Goal: Transaction & Acquisition: Purchase product/service

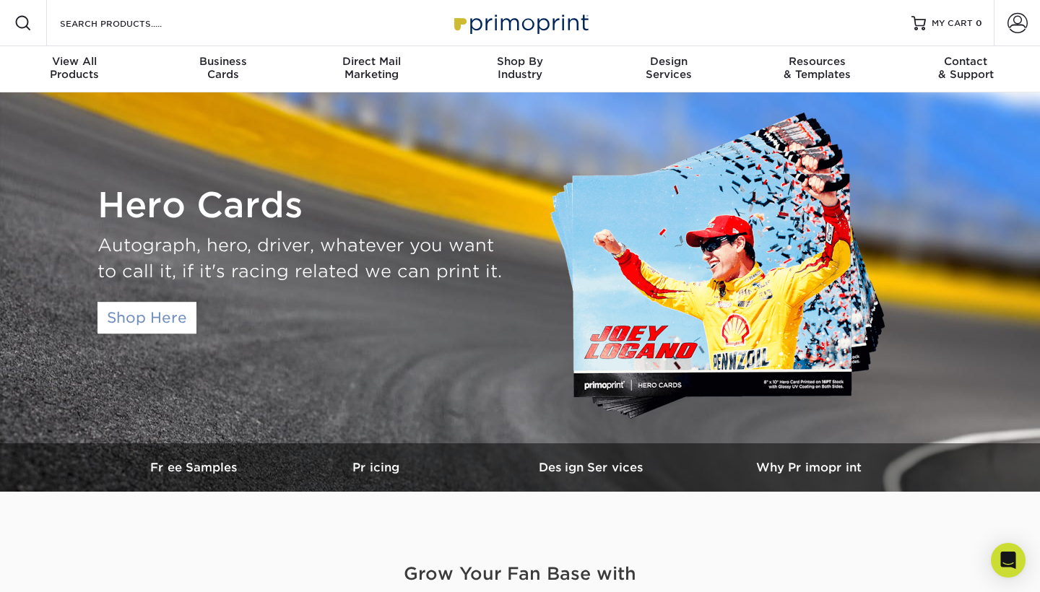
click at [123, 320] on link "Shop Here" at bounding box center [146, 318] width 99 height 32
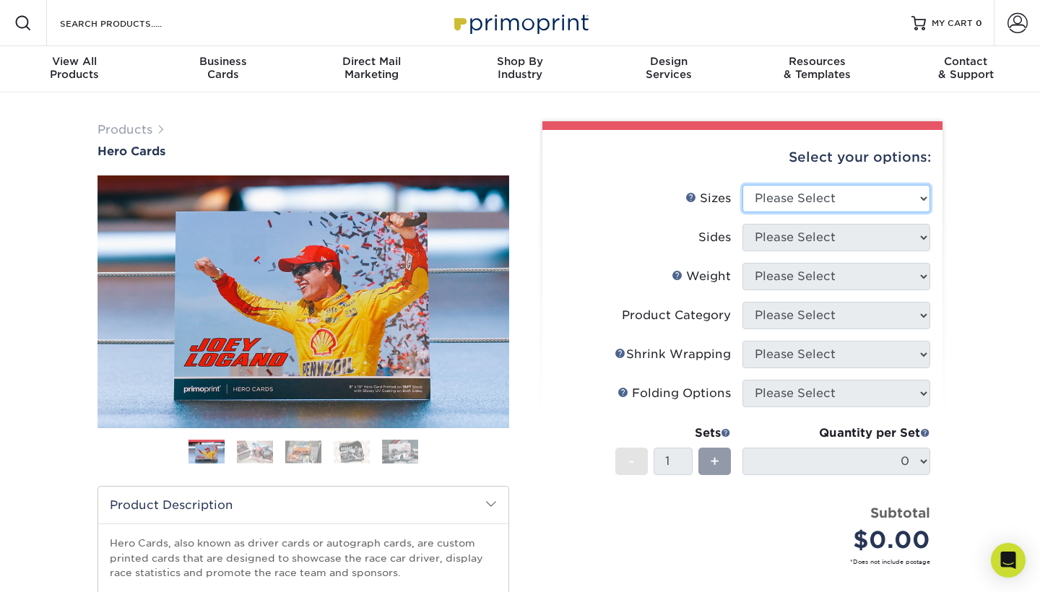
select select "5.00x7.00"
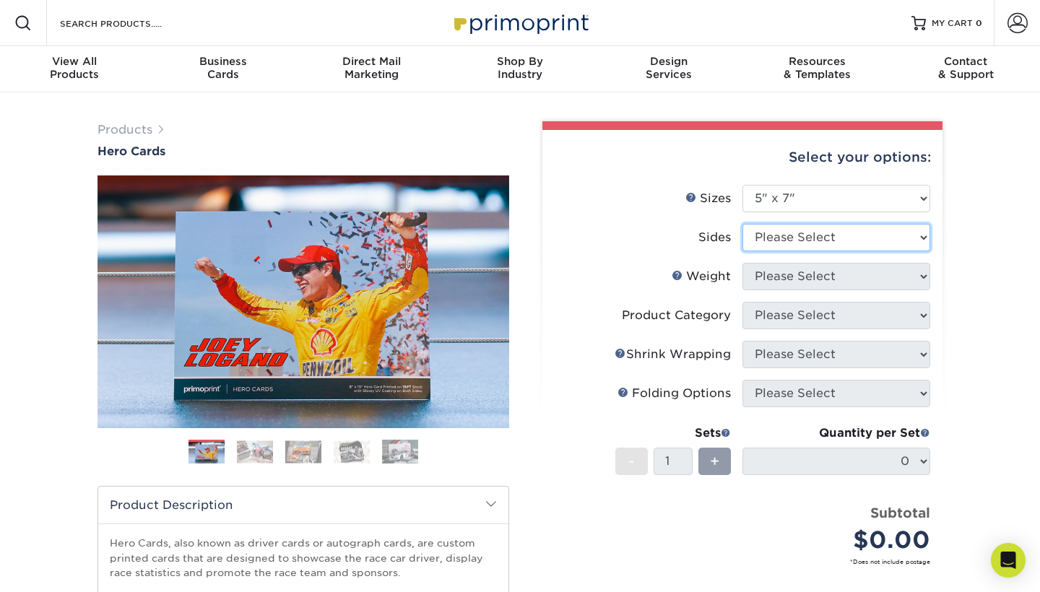
select select "13abbda7-1d64-4f25-8bb2-c179b224825d"
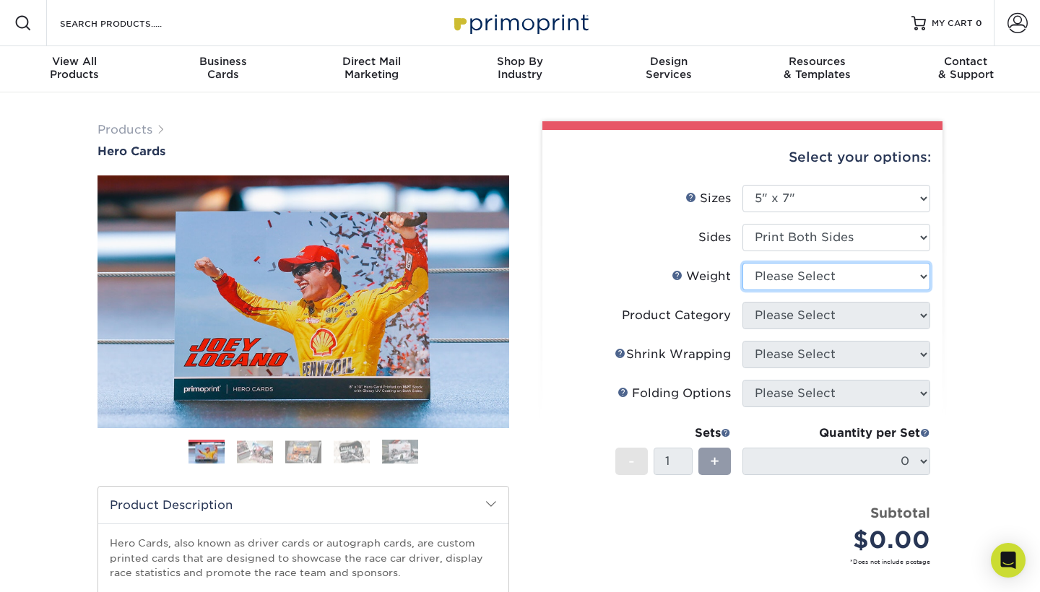
select select "14PT"
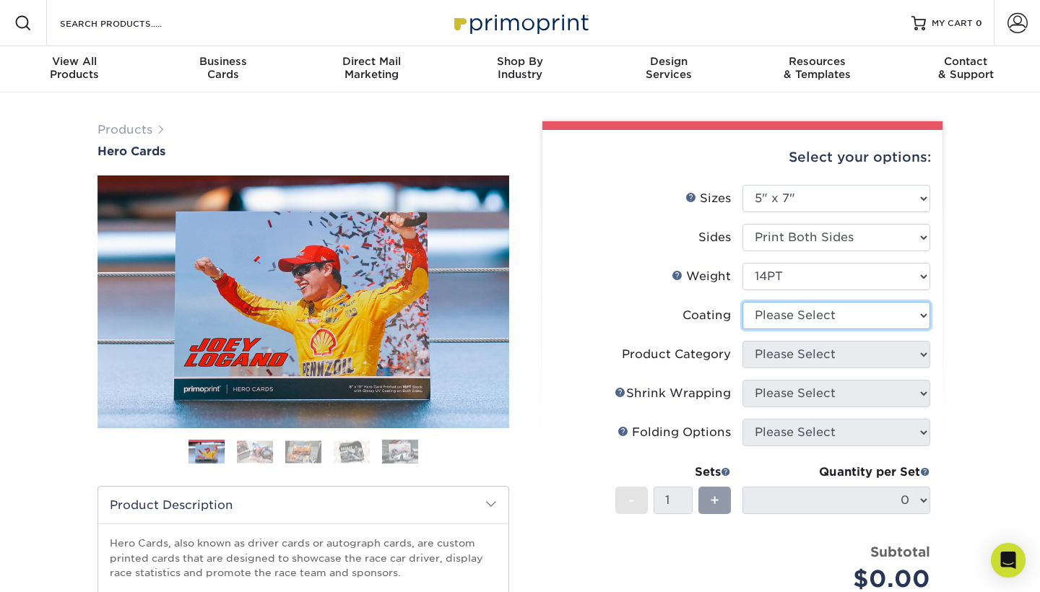
select select "121bb7b5-3b4d-429f-bd8d-bbf80e953313"
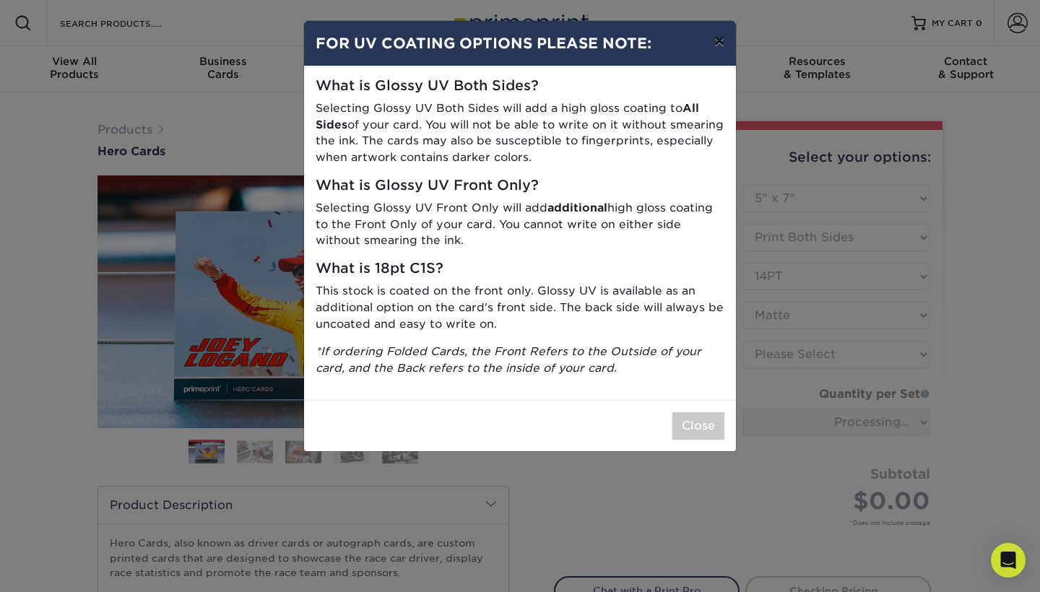
click at [718, 34] on button "×" at bounding box center [718, 41] width 33 height 40
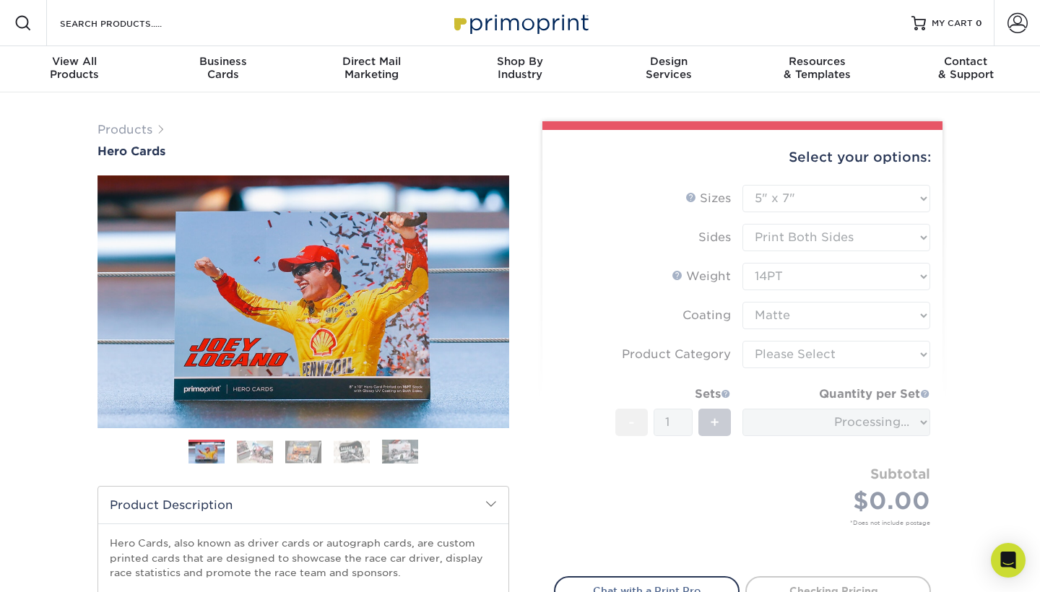
click at [845, 315] on form "Sizes Help Sizes Please Select 1.5" x 7" 4" x 6" 5" x 7" 6" x 8" 6" x 8.5" 6" x…" at bounding box center [742, 372] width 377 height 375
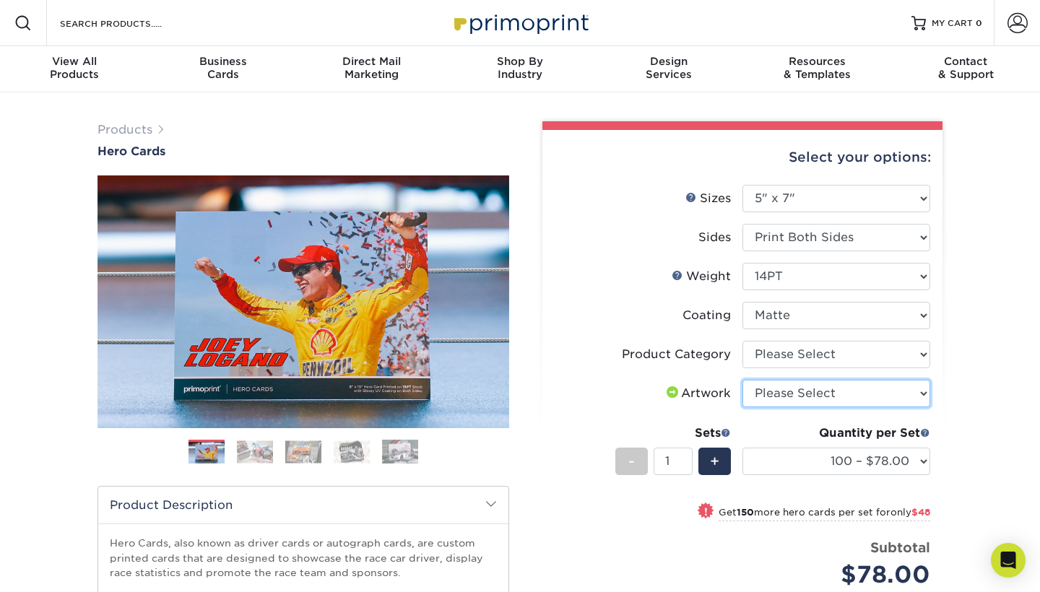
select select "upload"
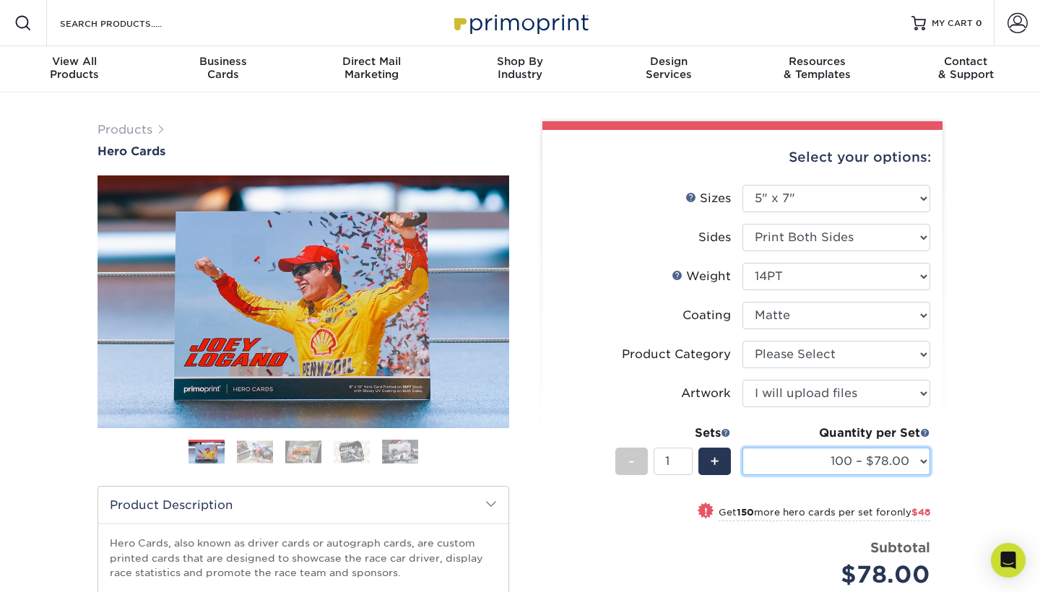
select select "100 – $78.00"
click at [562, 548] on div "Price per set $78.00" at bounding box center [648, 565] width 188 height 55
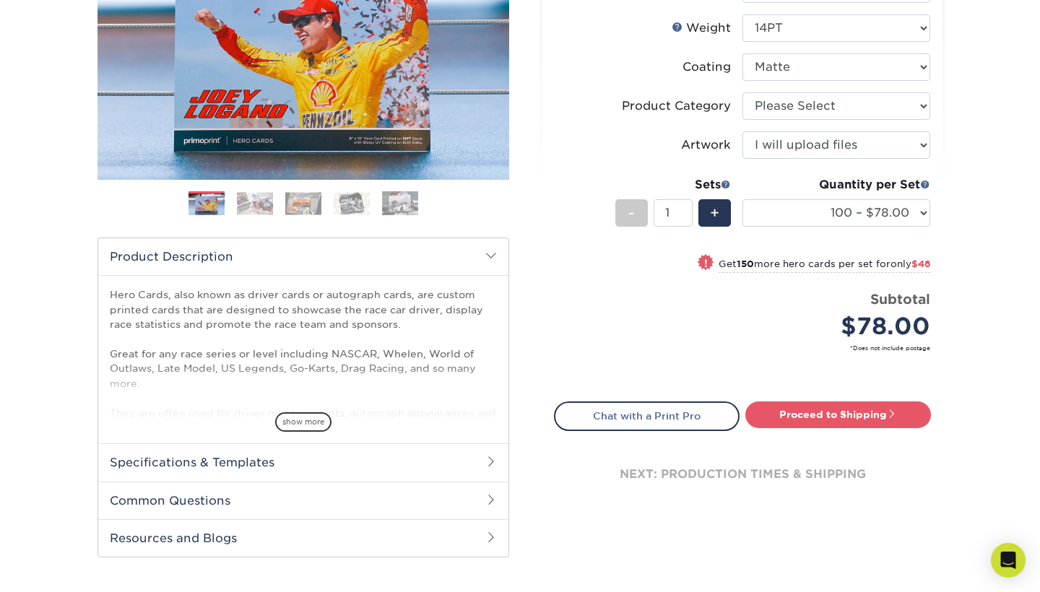
scroll to position [253, 0]
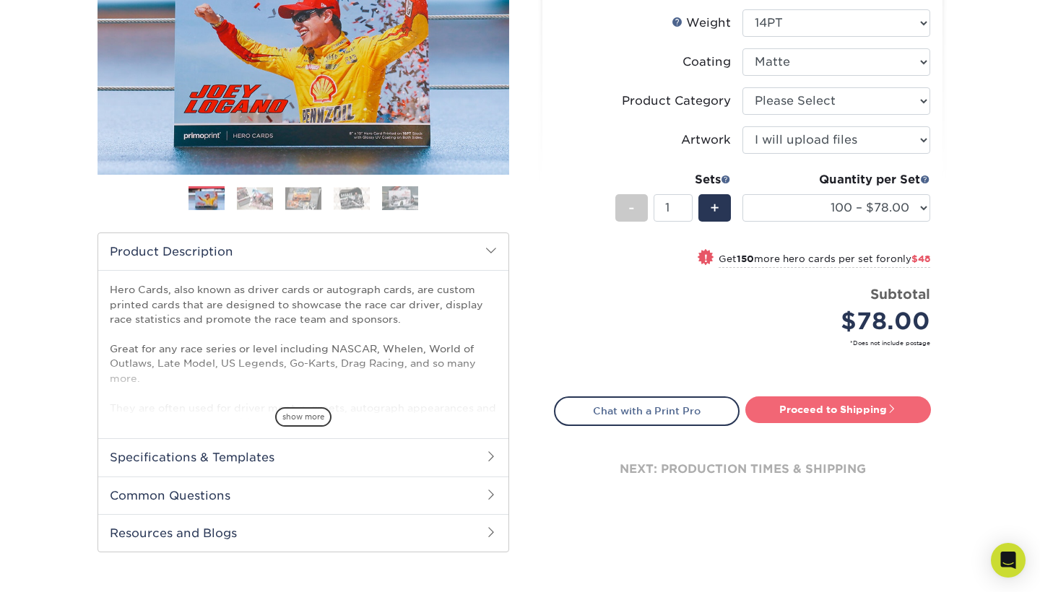
click at [838, 417] on link "Proceed to Shipping" at bounding box center [838, 409] width 186 height 26
click at [872, 410] on link "Proceed to Shipping" at bounding box center [838, 409] width 186 height 26
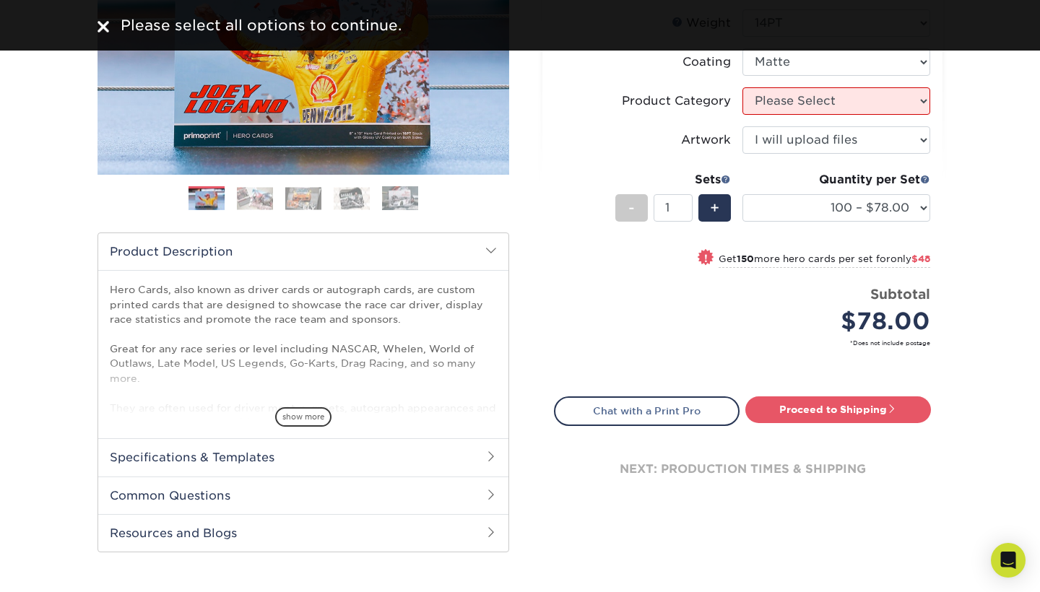
click at [575, 306] on div "Price per set $78.00" at bounding box center [648, 311] width 188 height 55
select select "9b7272e0-d6c8-4c3c-8e97-d3a1bcdab858"
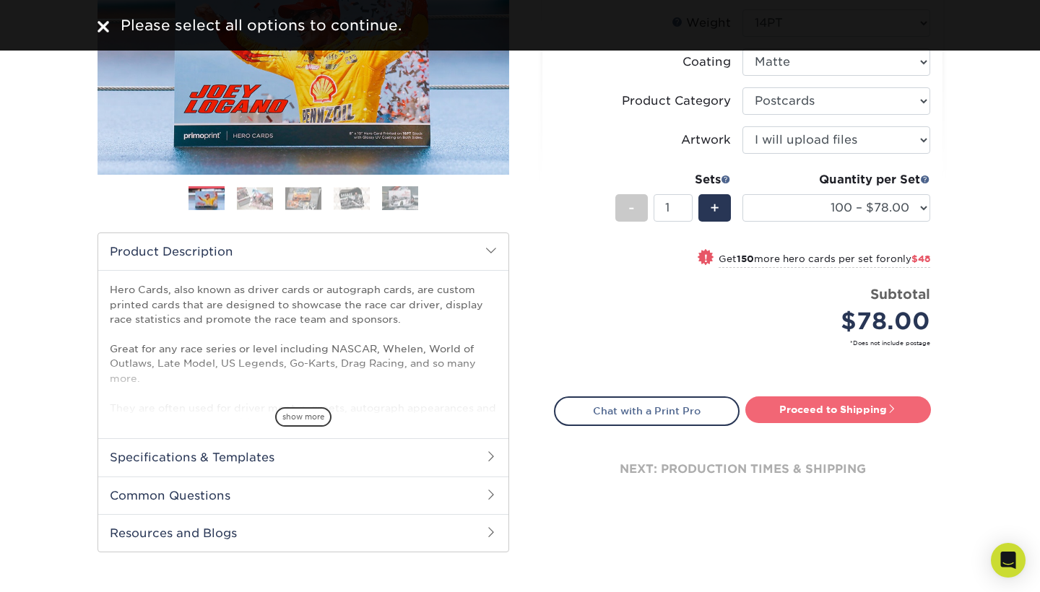
click at [812, 402] on link "Proceed to Shipping" at bounding box center [838, 409] width 186 height 26
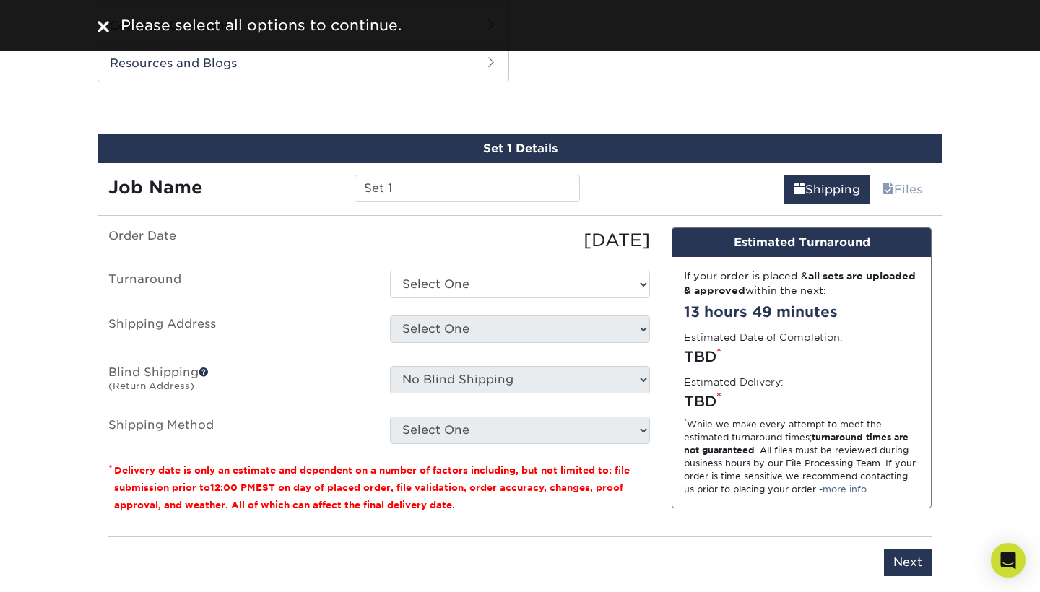
scroll to position [734, 0]
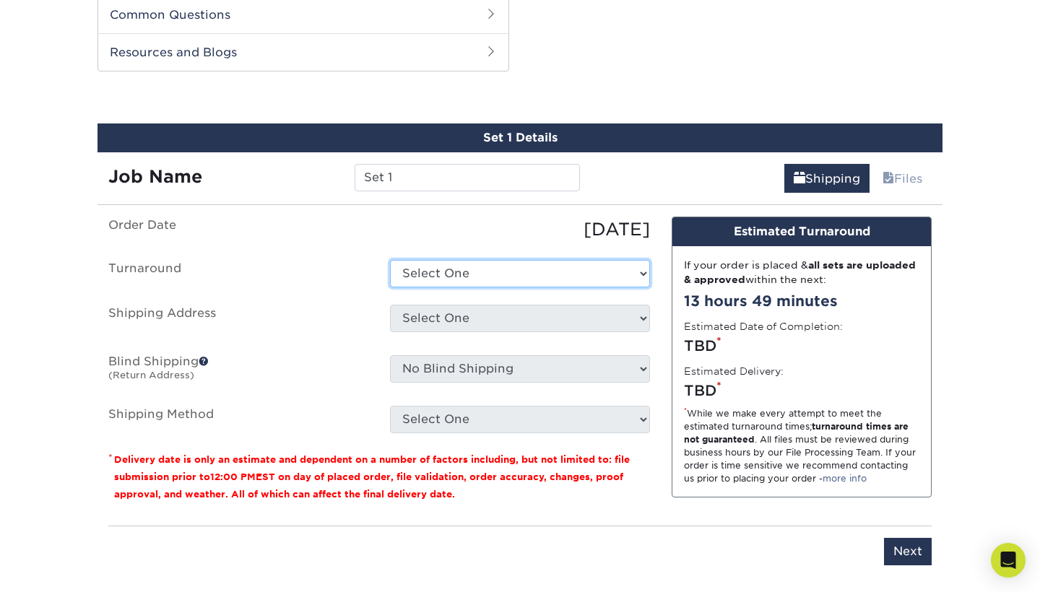
select select "65517149-9794-4d71-a466-09079f64816d"
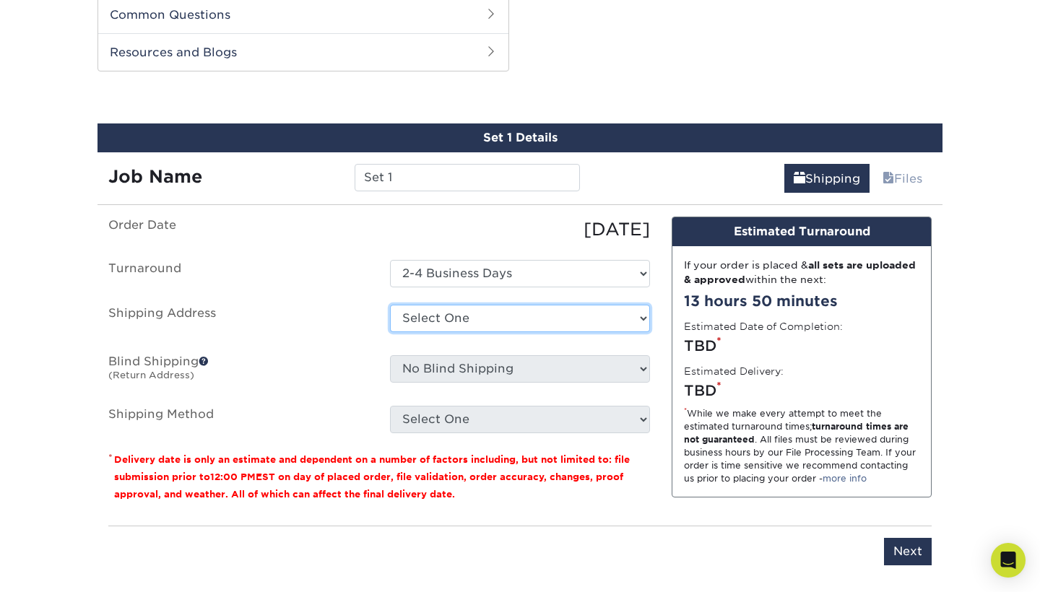
select select "newaddress"
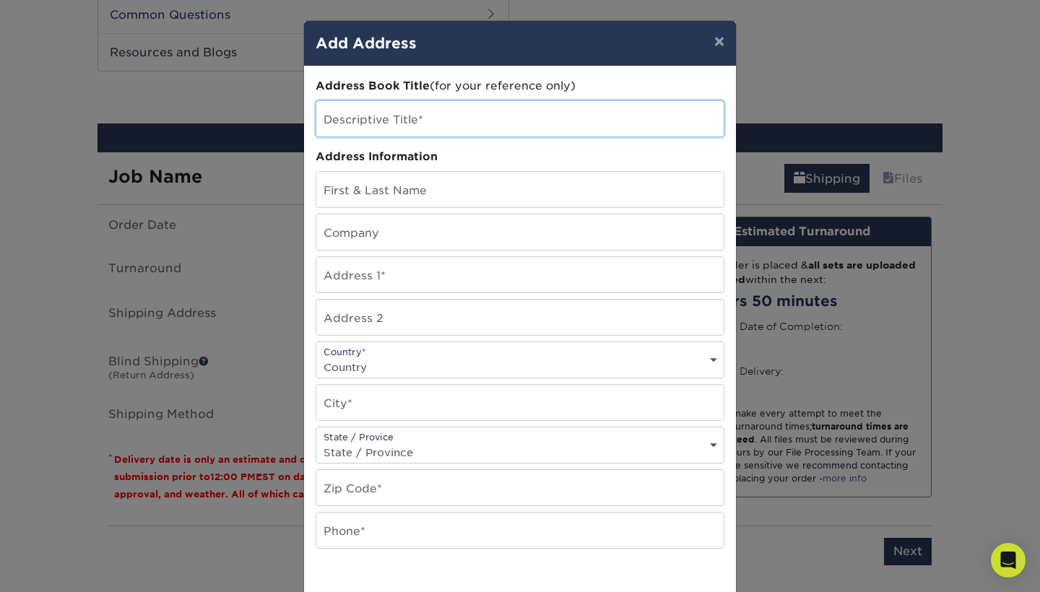
click at [417, 126] on input "text" at bounding box center [519, 118] width 407 height 35
type input "keegan racing"
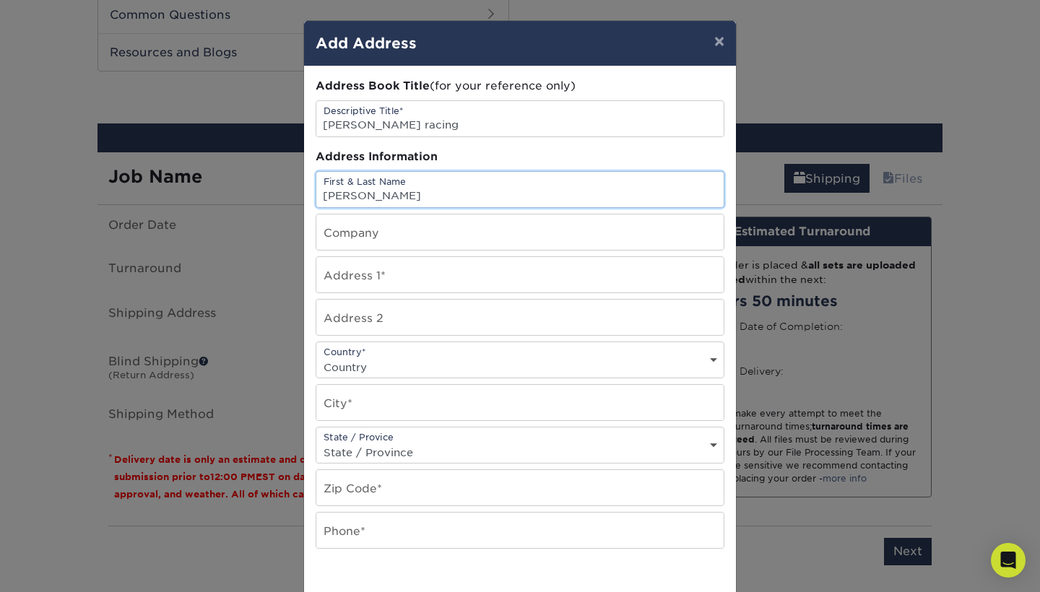
type input "kasey bertagnolli"
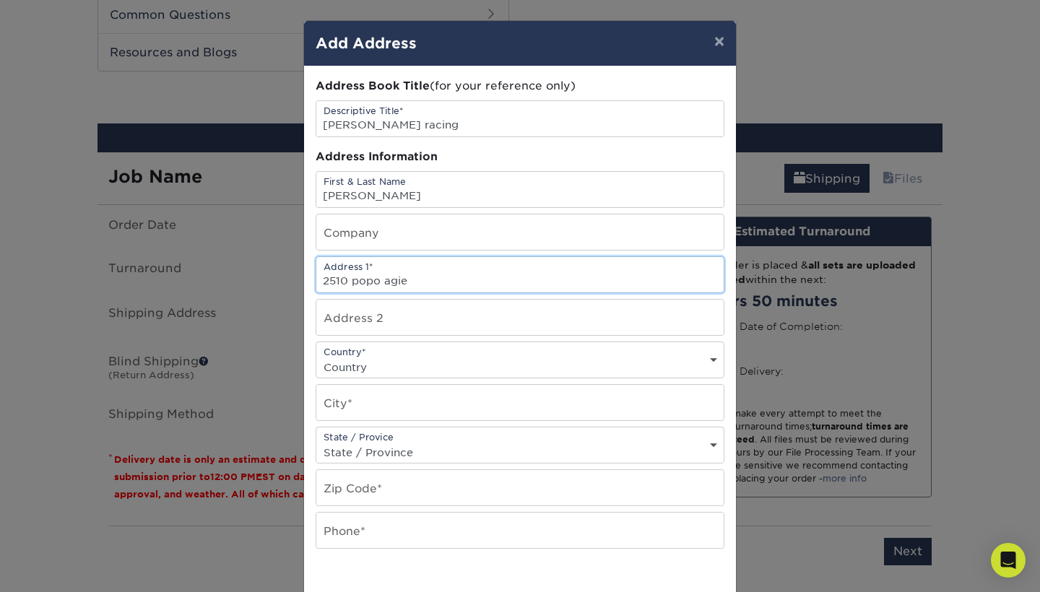
type input "2510 popo agie"
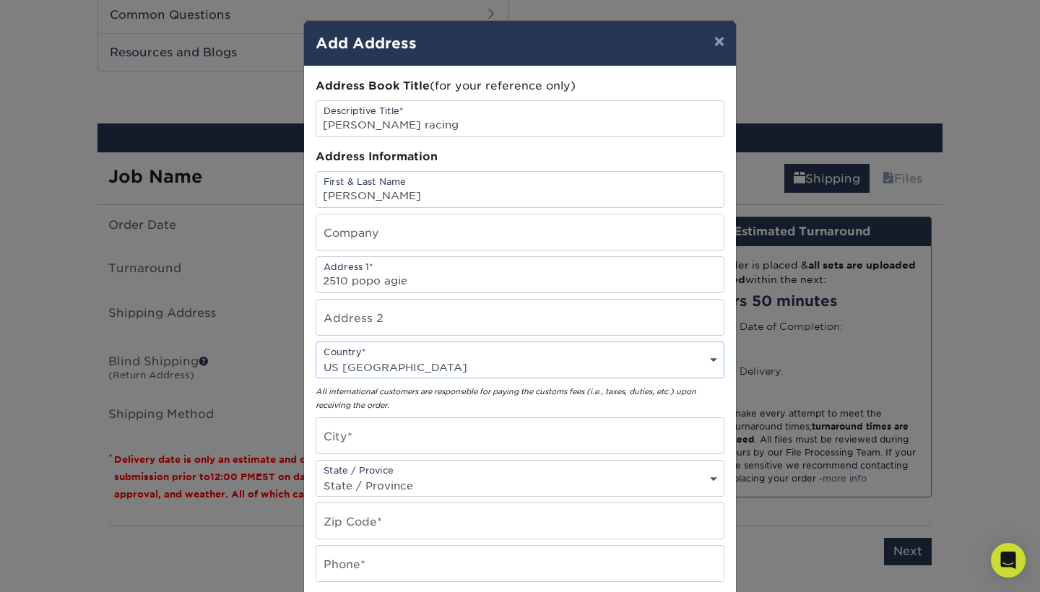
click at [420, 355] on div "Country* Country United States Canada ----------------------------- Afghanistan…" at bounding box center [519, 359] width 409 height 37
select select "US"
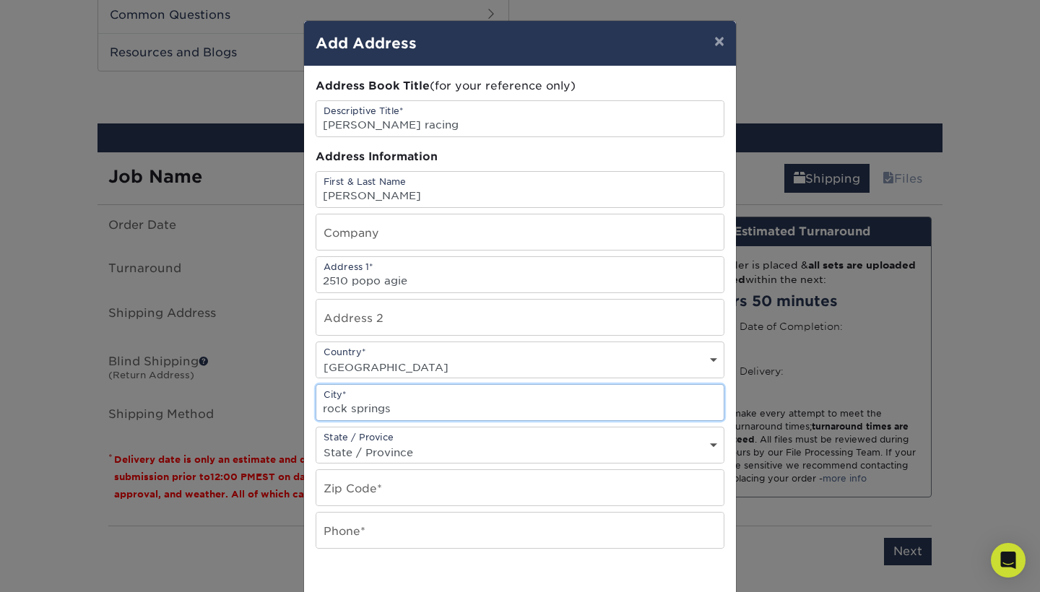
type input "rock springs"
select select "WY"
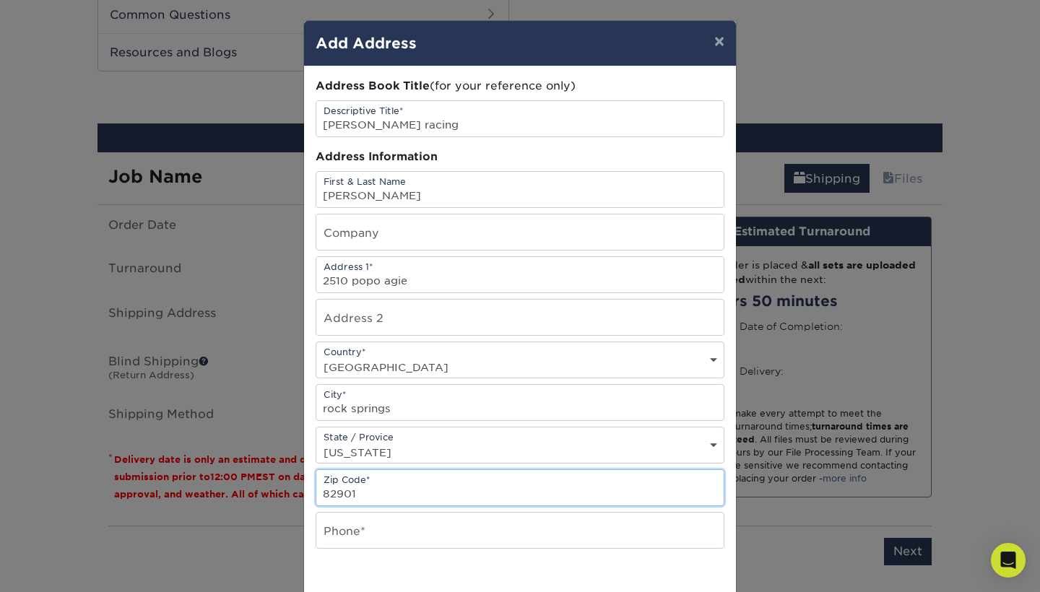
type input "82901"
type input "3073711848"
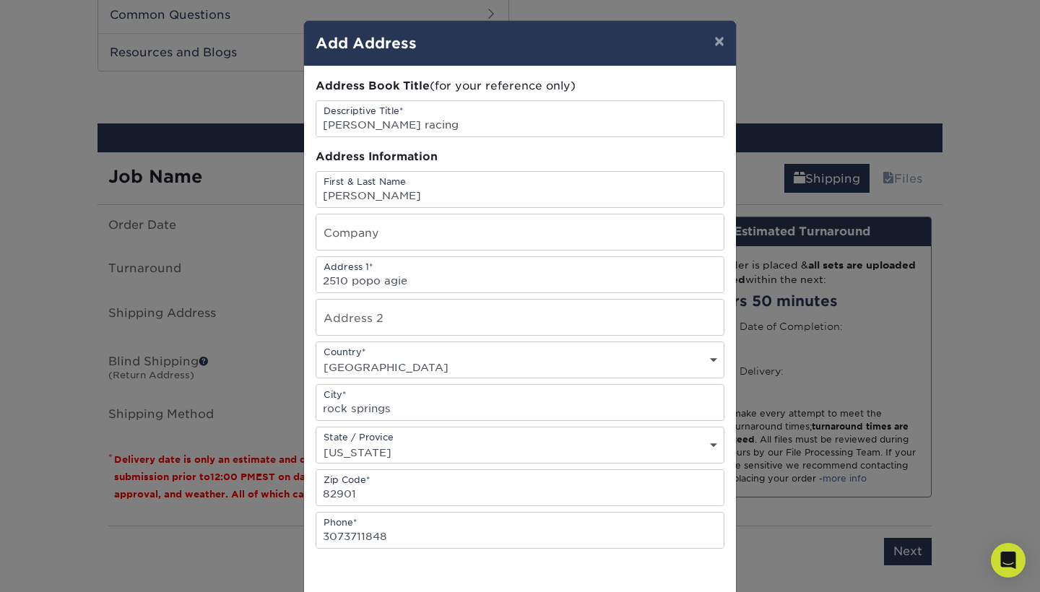
click at [1038, 432] on div "× Add Address Address Book Title (for your reference only) Descriptive Title* k…" at bounding box center [520, 296] width 1040 height 592
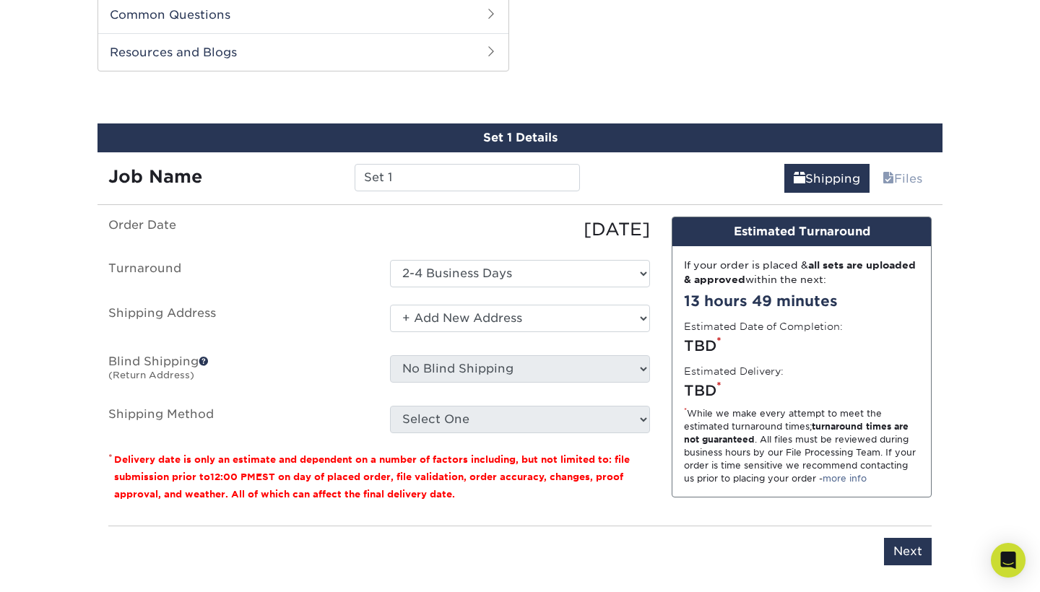
click at [591, 334] on div "Select One + Add New Address - Login" at bounding box center [520, 321] width 282 height 33
